Goal: Transaction & Acquisition: Purchase product/service

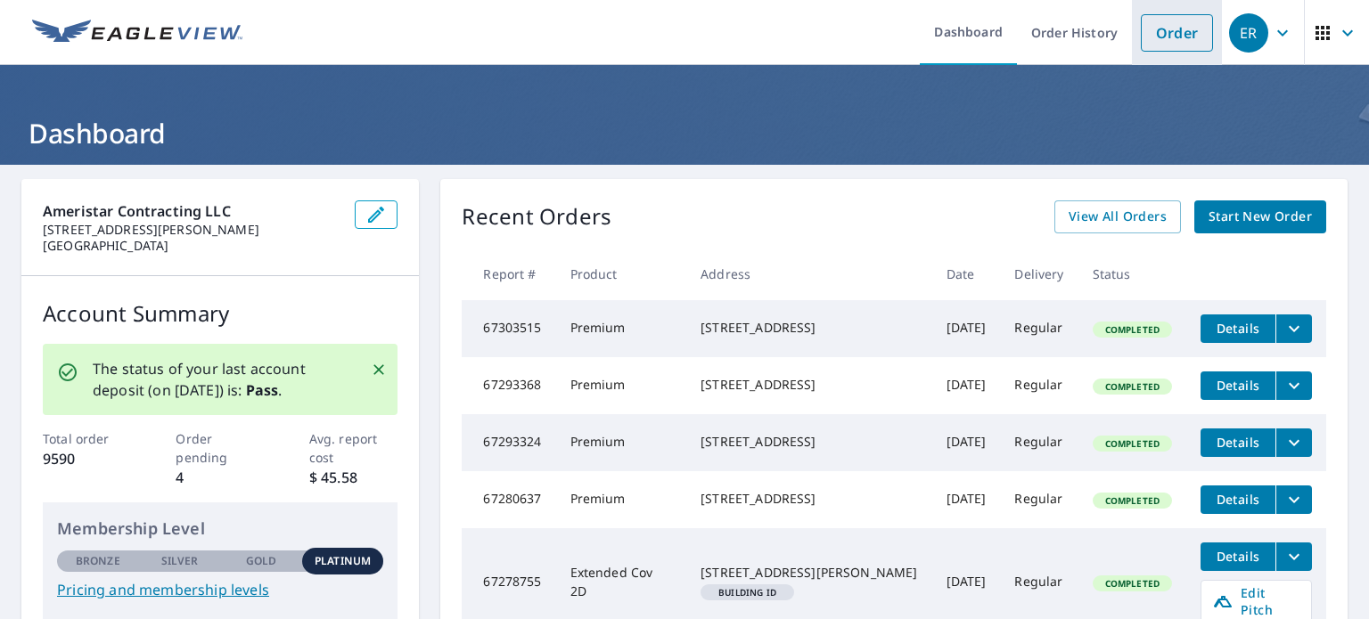
click at [1175, 40] on link "Order" at bounding box center [1177, 32] width 72 height 37
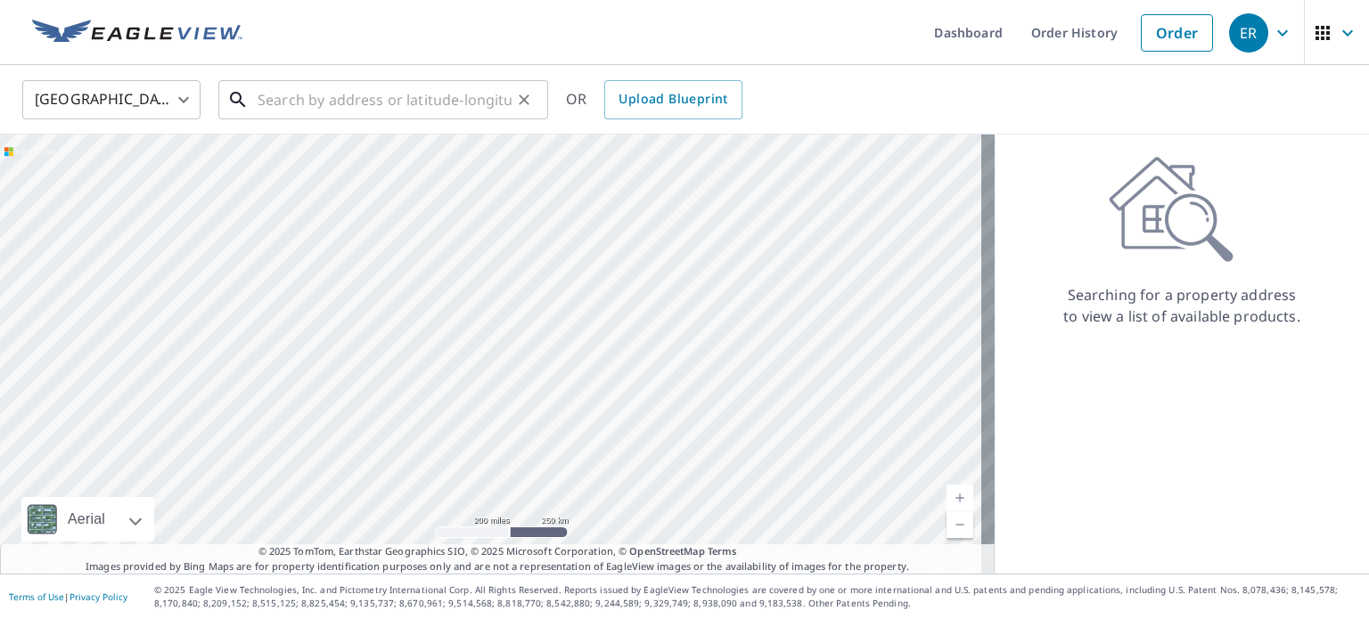
click at [295, 105] on input "text" at bounding box center [385, 100] width 254 height 50
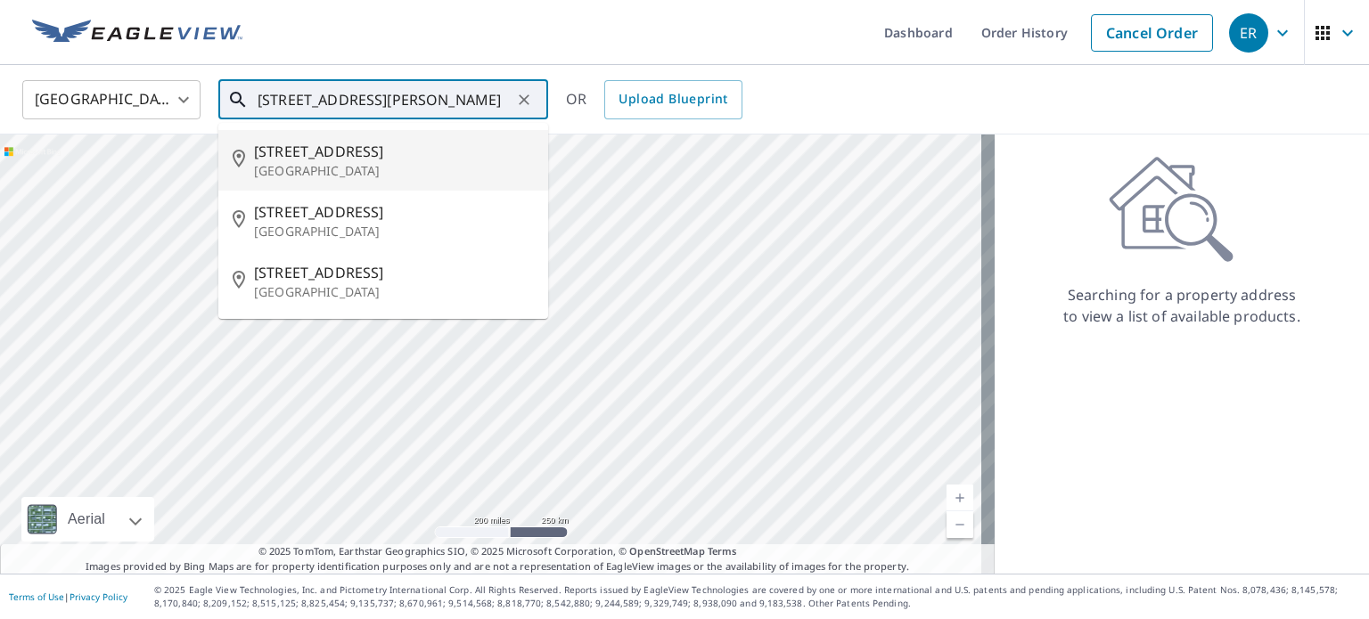
click at [319, 165] on p "[GEOGRAPHIC_DATA]" at bounding box center [394, 171] width 280 height 18
type input "[STREET_ADDRESS][PERSON_NAME]"
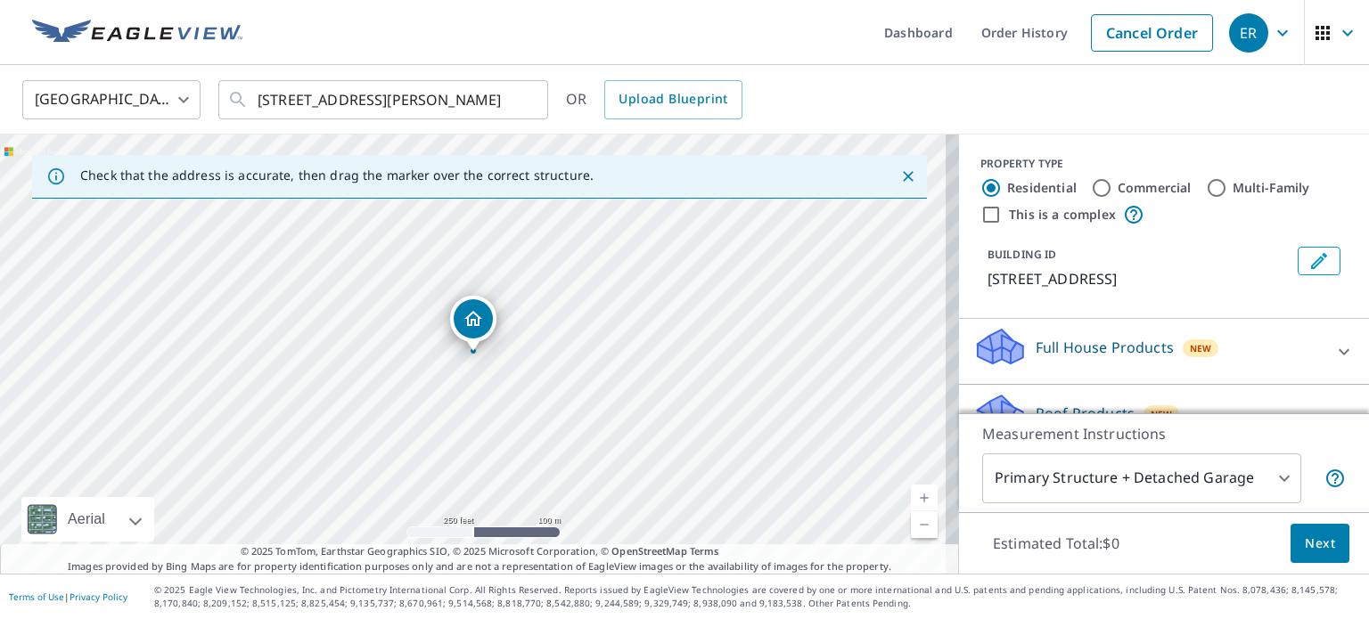
click at [911, 495] on link "Current Level 17, Zoom In" at bounding box center [924, 498] width 27 height 27
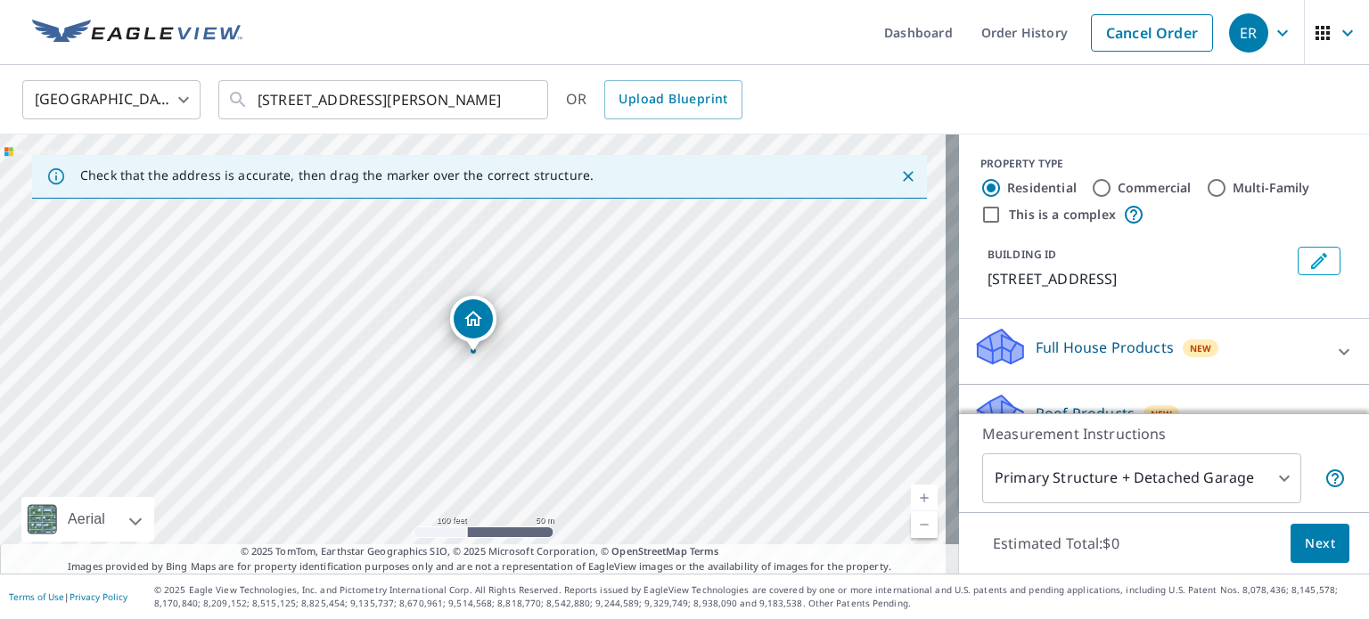
click at [911, 495] on link "Current Level 18, Zoom In" at bounding box center [924, 498] width 27 height 27
click at [911, 495] on link "Current Level 19, Zoom In" at bounding box center [924, 498] width 27 height 27
